Goal: Communication & Community: Answer question/provide support

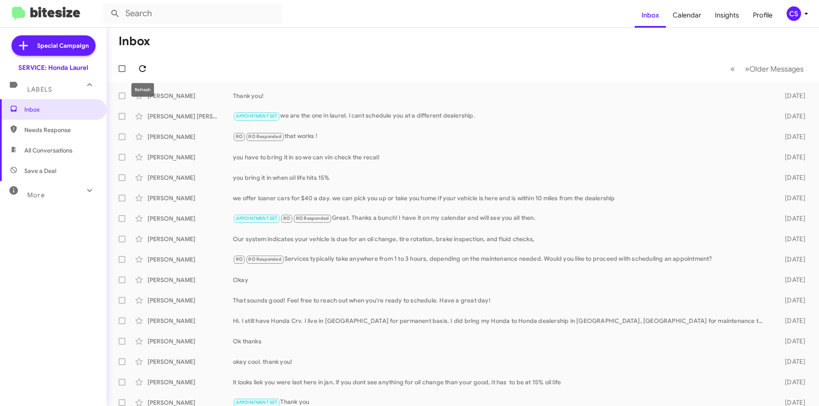
click at [146, 67] on icon at bounding box center [142, 69] width 10 height 10
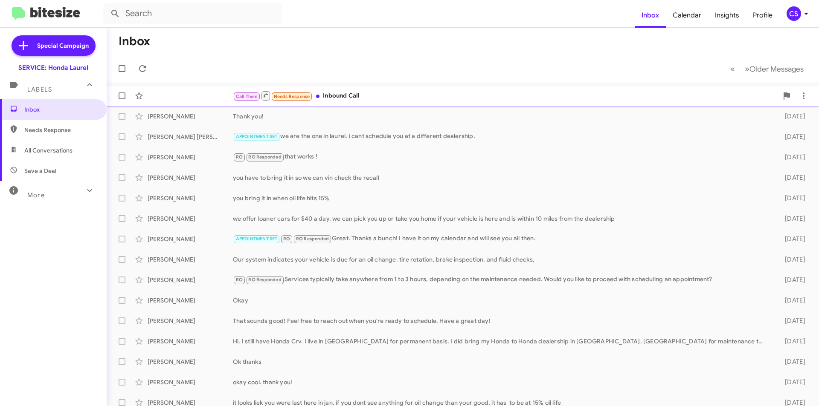
click at [389, 100] on div "Call Them Needs Response Inbound Call" at bounding box center [505, 95] width 545 height 11
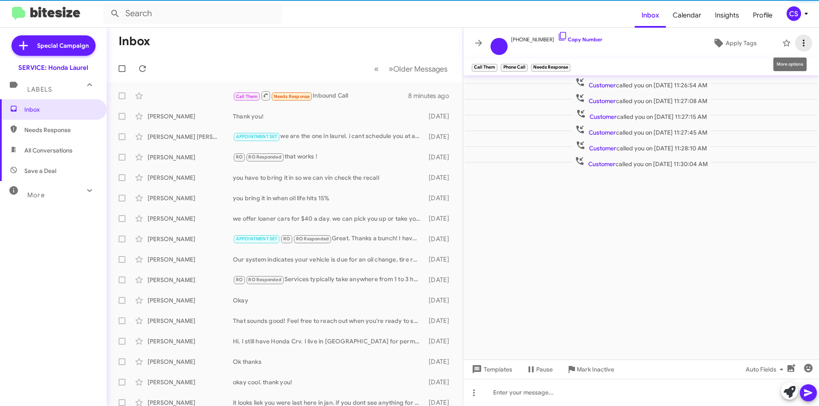
click at [805, 44] on icon at bounding box center [803, 43] width 10 height 10
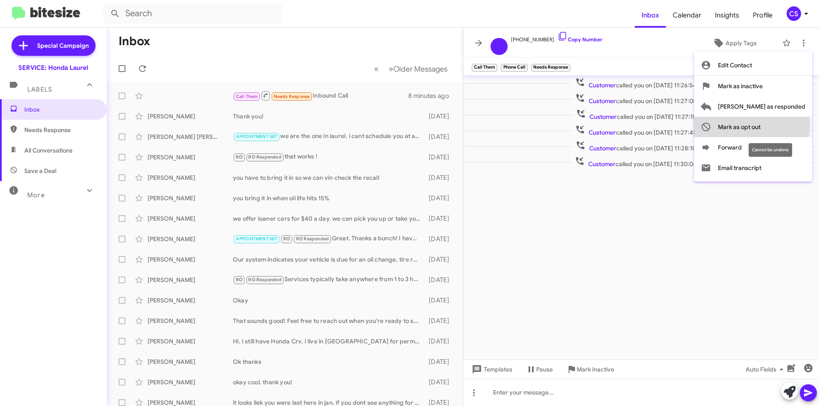
click at [760, 125] on span "Mark as opt out" at bounding box center [739, 127] width 43 height 20
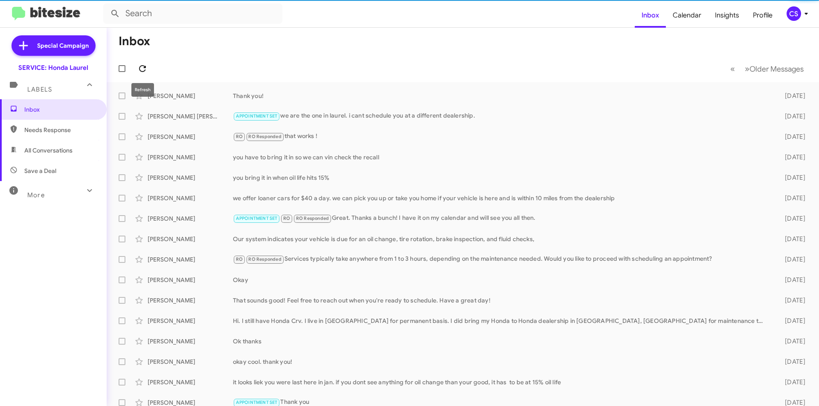
click at [139, 67] on icon at bounding box center [142, 68] width 7 height 7
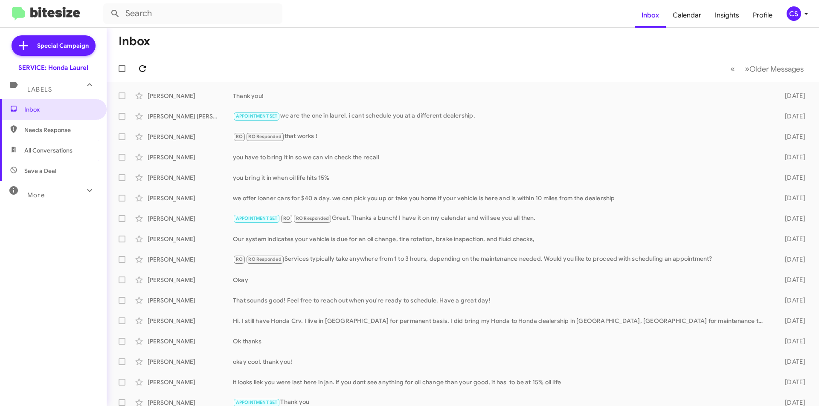
click at [139, 67] on icon at bounding box center [142, 68] width 7 height 7
click at [67, 104] on span "Inbox" at bounding box center [53, 109] width 107 height 20
click at [55, 128] on span "Needs Response" at bounding box center [60, 130] width 73 height 9
type input "in:needs-response"
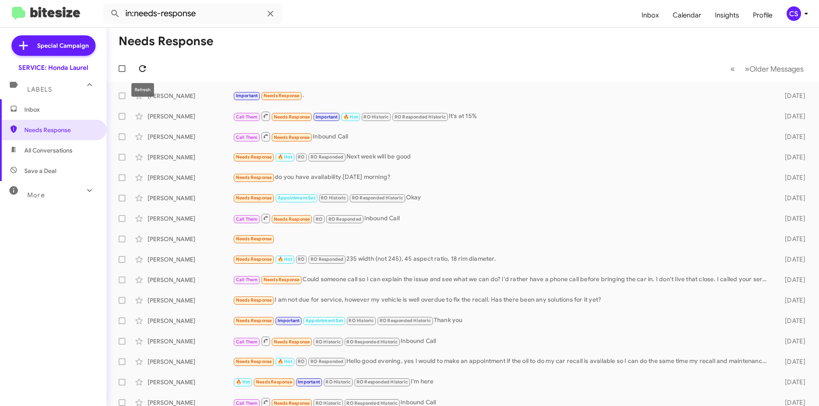
click at [142, 70] on icon at bounding box center [142, 69] width 10 height 10
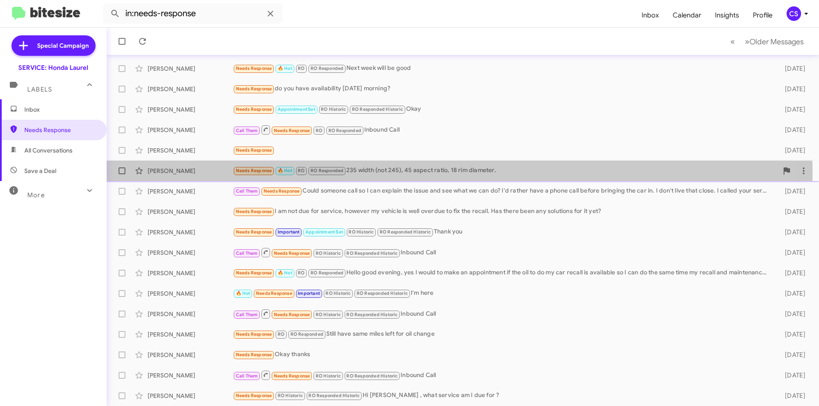
click at [370, 173] on div "Needs Response 🔥 Hot RO RO Responded 235 width (not 245), 45 aspect ratio, 18 r…" at bounding box center [505, 171] width 545 height 10
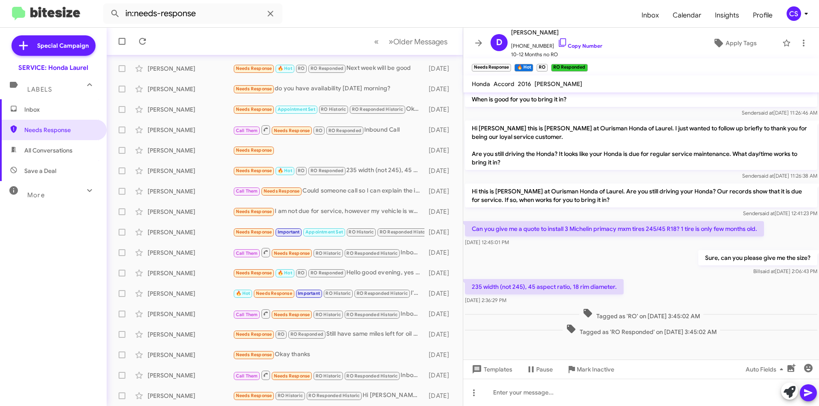
scroll to position [256, 0]
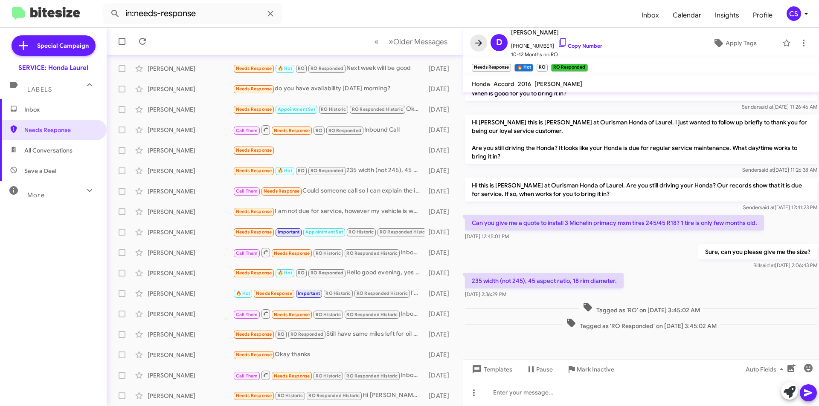
click at [476, 39] on icon at bounding box center [478, 43] width 10 height 10
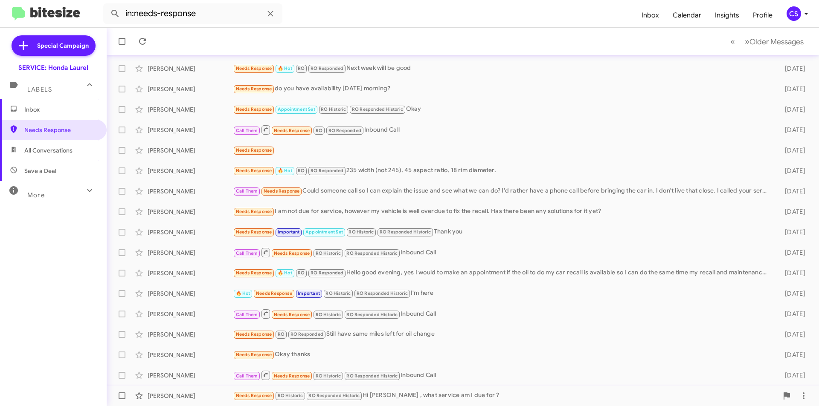
click at [119, 397] on span at bounding box center [122, 396] width 7 height 7
click at [122, 400] on input "checkbox" at bounding box center [122, 400] width 0 height 0
checkbox input "true"
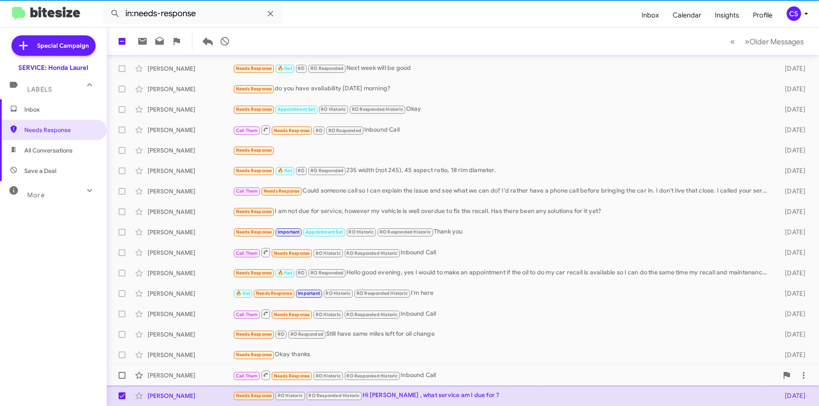
click at [121, 379] on label at bounding box center [121, 375] width 17 height 17
click at [122, 379] on input "checkbox" at bounding box center [122, 379] width 0 height 0
checkbox input "true"
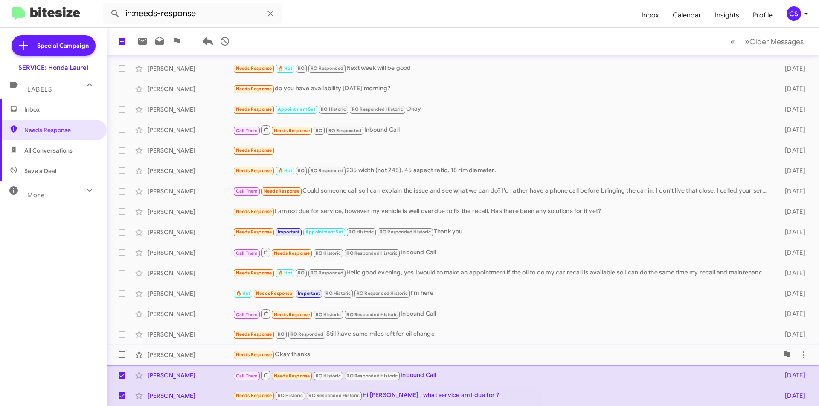
click at [121, 354] on span at bounding box center [122, 355] width 7 height 7
click at [122, 359] on input "checkbox" at bounding box center [122, 359] width 0 height 0
checkbox input "true"
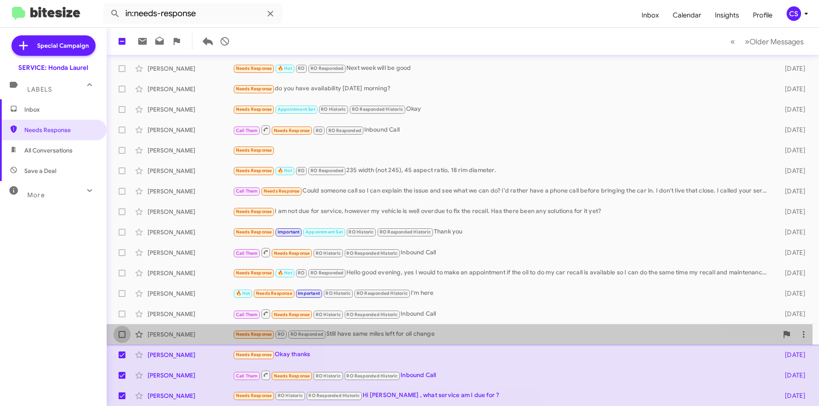
click at [116, 336] on label at bounding box center [121, 334] width 17 height 17
click at [122, 338] on input "checkbox" at bounding box center [122, 338] width 0 height 0
checkbox input "true"
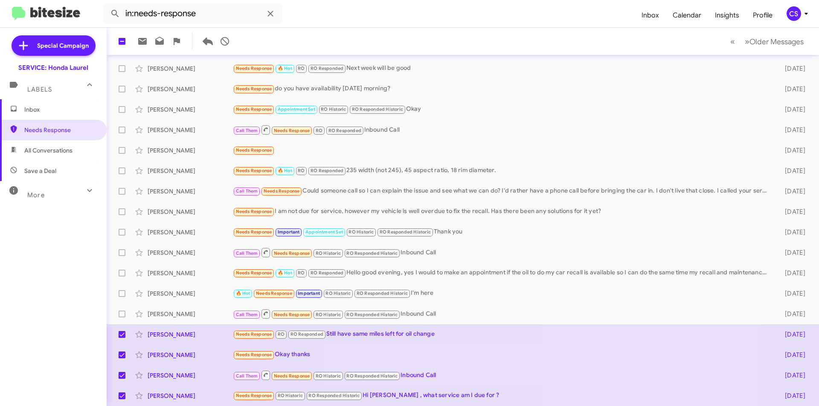
click at [285, 27] on mat-toolbar "in:needs-response Inbox Calendar Insights Profile CS" at bounding box center [409, 13] width 819 height 27
click at [268, 17] on icon at bounding box center [270, 14] width 10 height 10
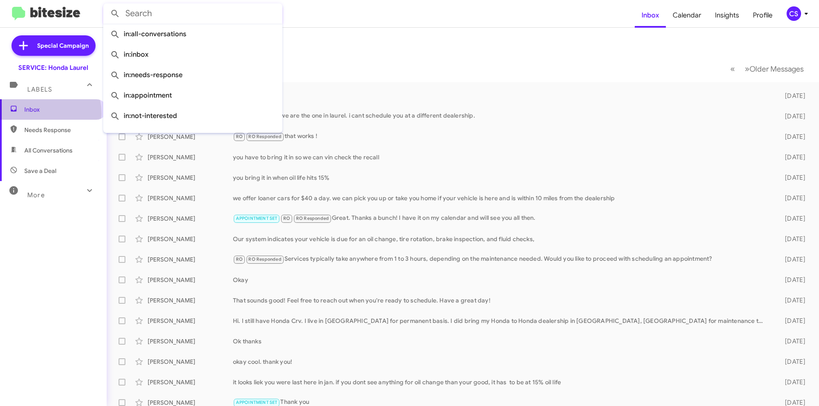
click at [29, 113] on span "Inbox" at bounding box center [53, 109] width 107 height 20
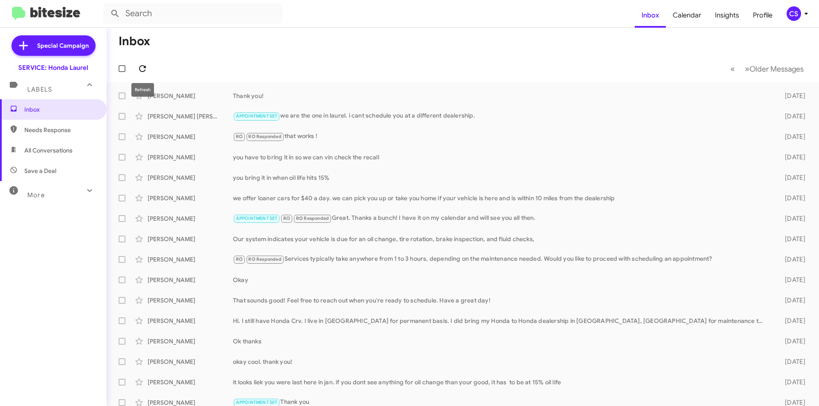
click at [139, 63] on button at bounding box center [142, 68] width 17 height 17
